Goal: Participate in discussion

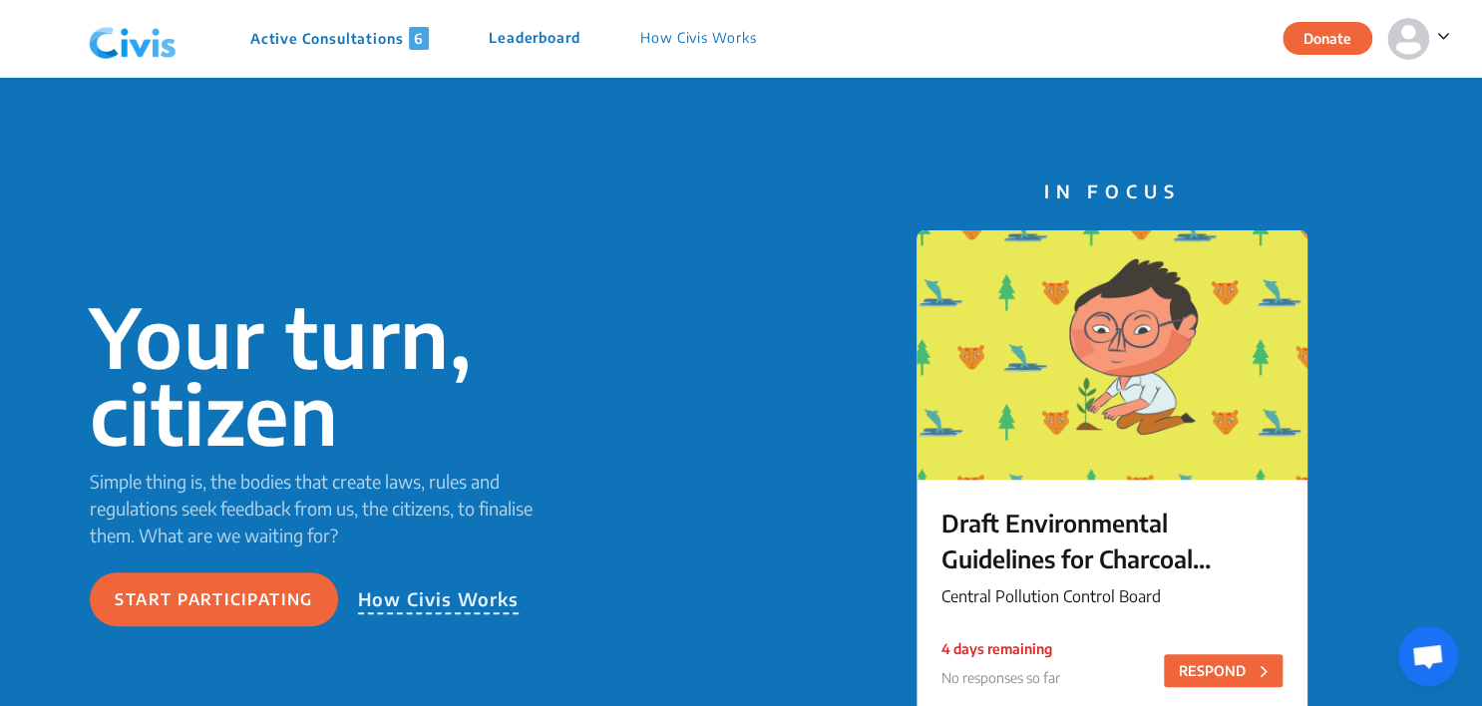
click at [341, 22] on div "Active Consultations 6 Leaderboard How Civis Works" at bounding box center [433, 39] width 705 height 60
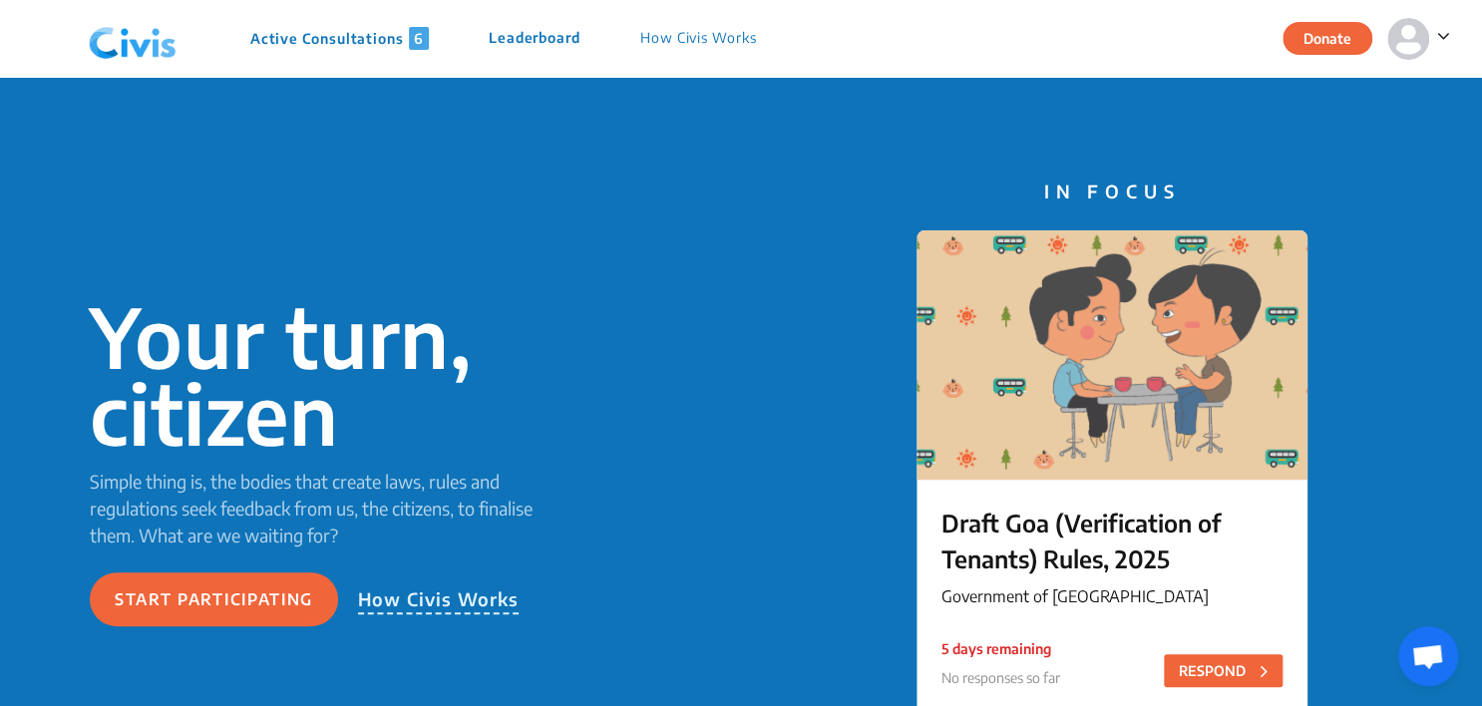
click at [346, 32] on p "Active Consultations 6" at bounding box center [339, 38] width 179 height 23
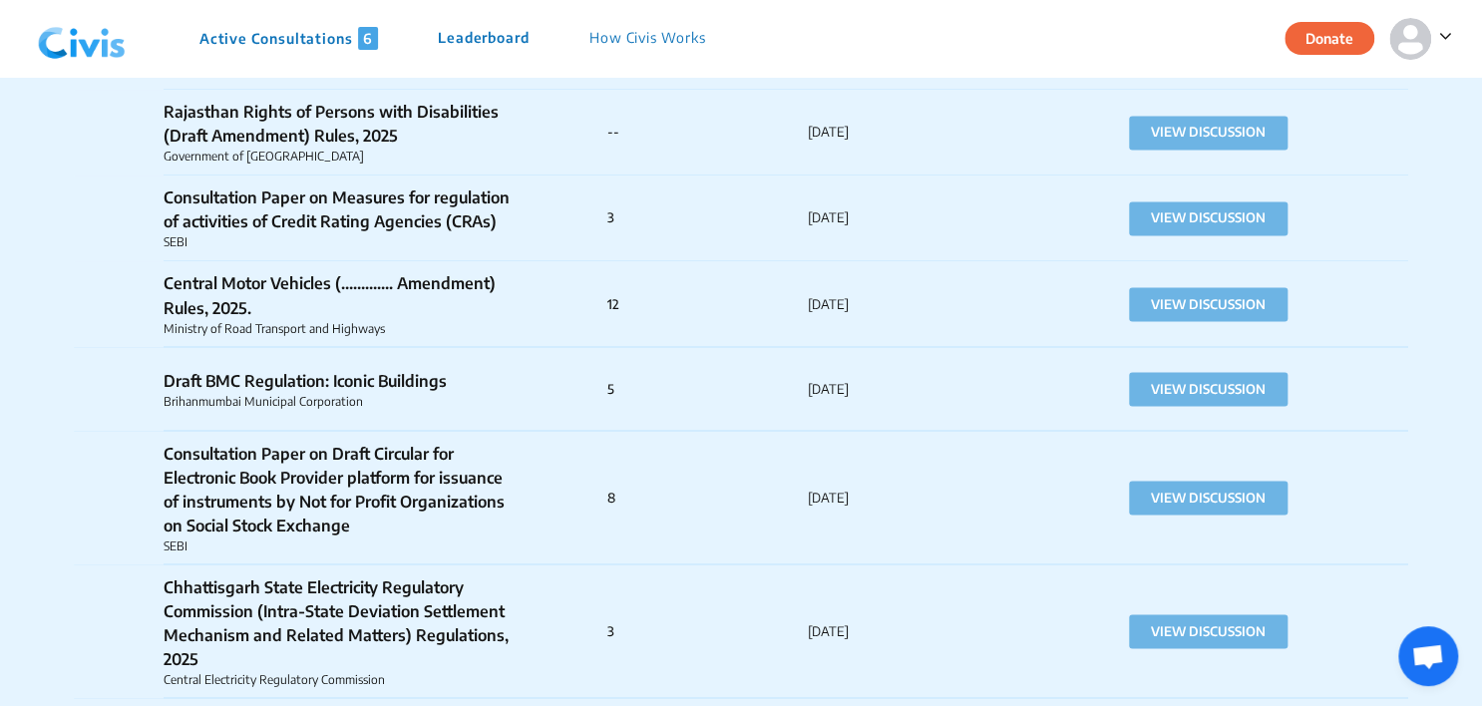
scroll to position [10832, 0]
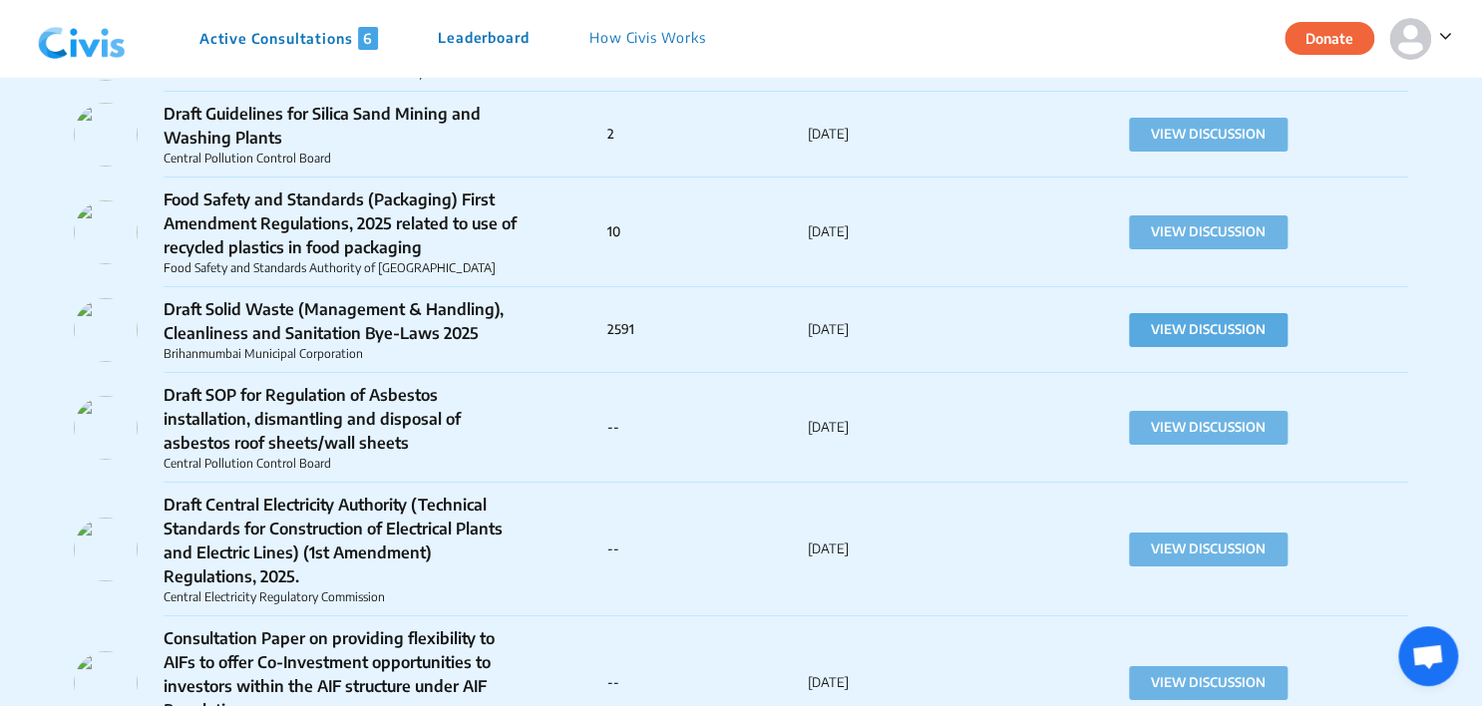
click at [1192, 318] on button "VIEW DISCUSSION" at bounding box center [1208, 330] width 159 height 34
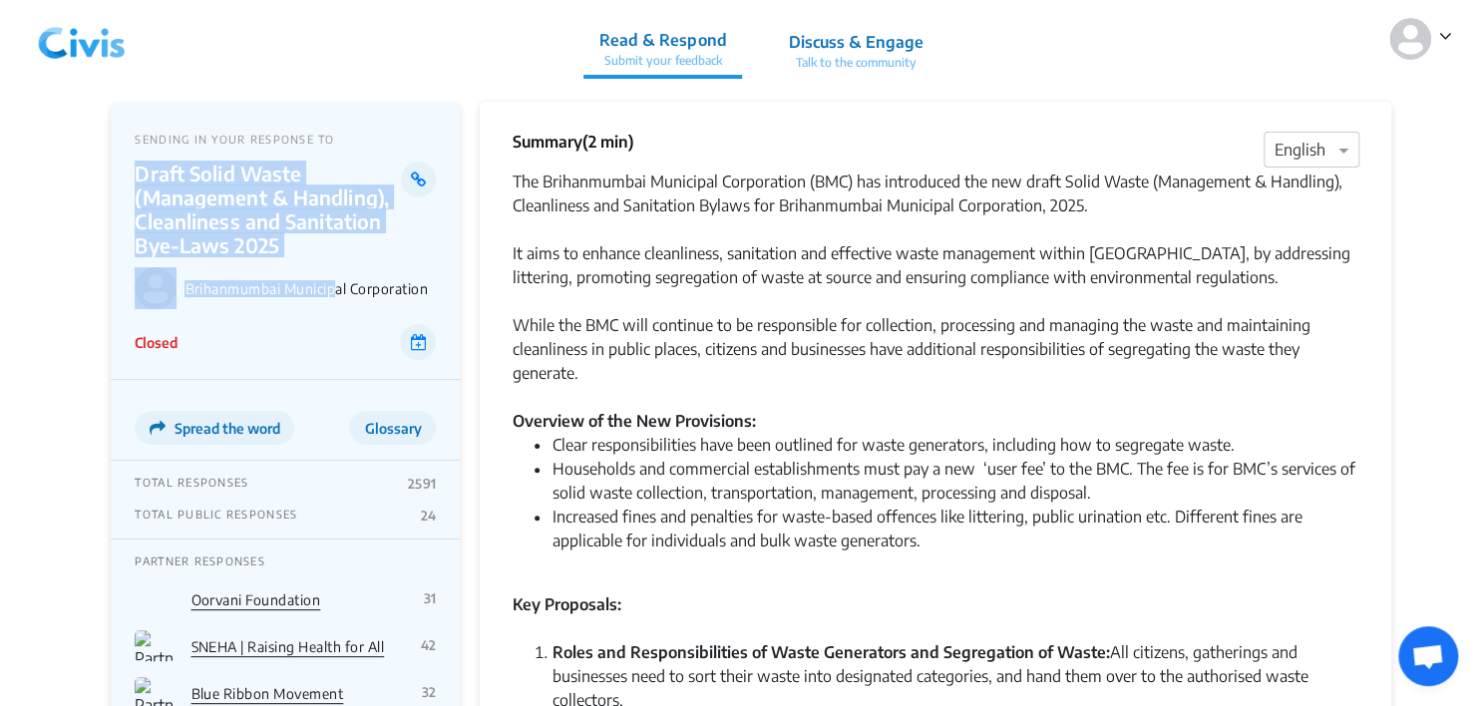
drag, startPoint x: 137, startPoint y: 172, endPoint x: 327, endPoint y: 257, distance: 208.9
click at [327, 257] on div "SENDING IN YOUR RESPONSE TO Draft Solid Waste (Management & Handling), Cleanlin…" at bounding box center [285, 241] width 349 height 278
click at [307, 240] on p "Draft Solid Waste (Management & Handling), Cleanliness and Sanitation Bye-Laws …" at bounding box center [268, 210] width 266 height 96
drag, startPoint x: 136, startPoint y: 180, endPoint x: 282, endPoint y: 239, distance: 158.3
click at [282, 239] on p "Draft Solid Waste (Management & Handling), Cleanliness and Sanitation Bye-Laws …" at bounding box center [268, 210] width 266 height 96
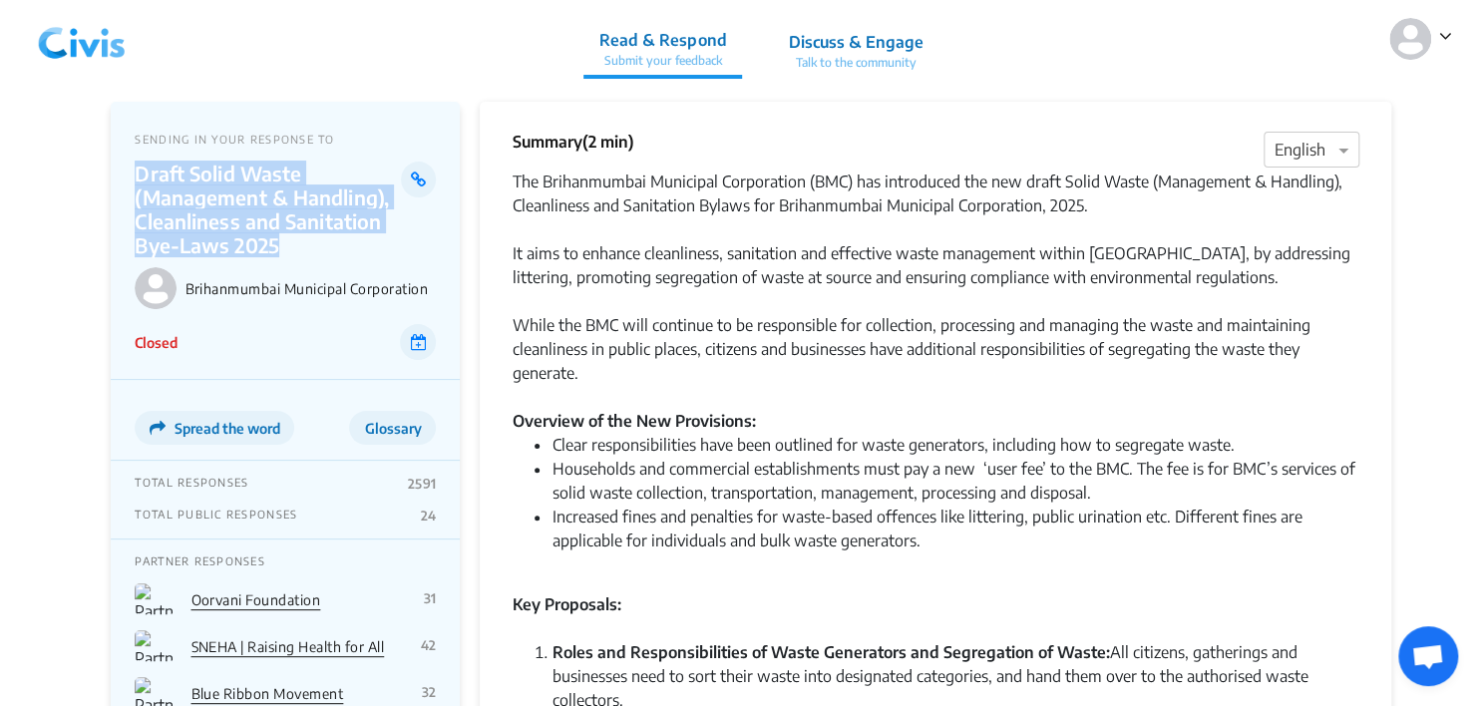
copy p "Draft Solid Waste (Management & Handling), Cleanliness and Sanitation Bye-Laws …"
click at [275, 243] on p "Draft Solid Waste (Management & Handling), Cleanliness and Sanitation Bye-Laws …" at bounding box center [268, 210] width 266 height 96
